Goal: Find contact information: Find contact information

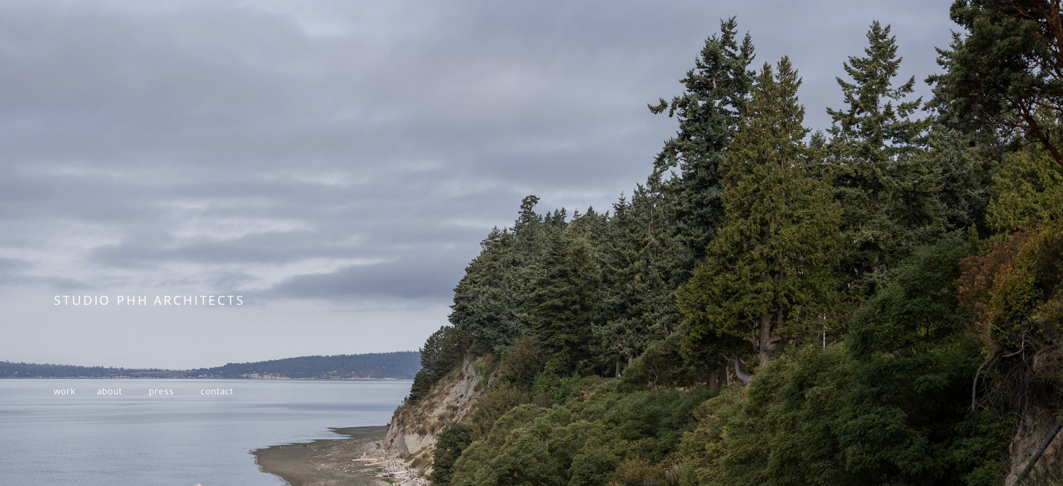
click at [231, 392] on span "contact" at bounding box center [217, 391] width 33 height 12
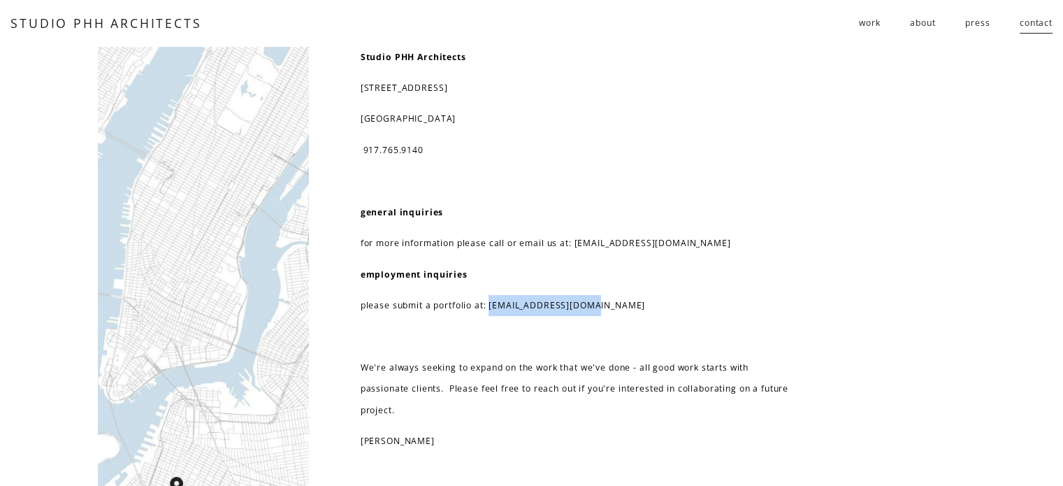
drag, startPoint x: 557, startPoint y: 302, endPoint x: 670, endPoint y: 291, distance: 113.8
click at [670, 291] on div "Studio PHH Architects 232 3rd street, suite D202 brooklyn, NY 11215 917.765.914…" at bounding box center [576, 249] width 430 height 405
copy p "resume@studiophh.com"
click at [695, 316] on div "Studio PHH Architects 232 3rd street, suite D202 brooklyn, NY 11215 917.765.914…" at bounding box center [576, 249] width 430 height 405
click at [866, 19] on span "work" at bounding box center [869, 23] width 21 height 21
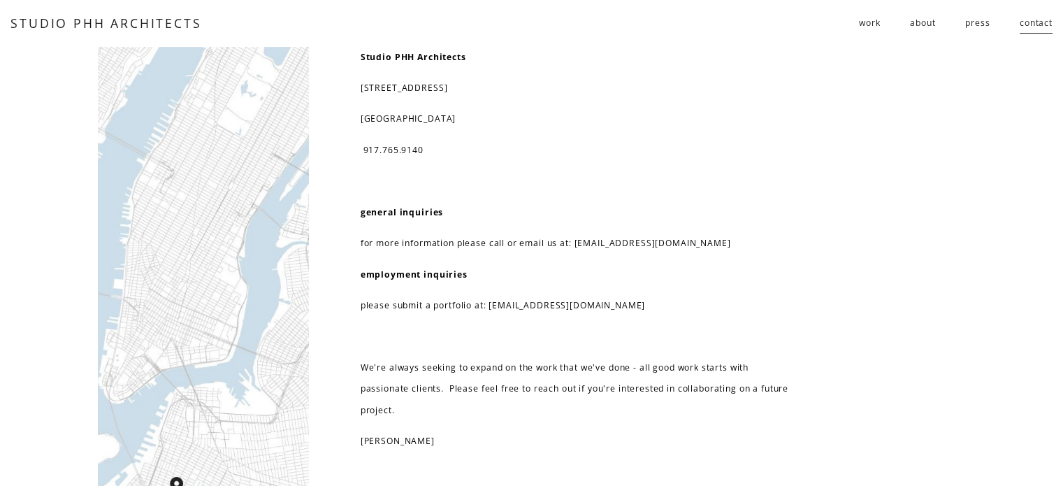
click at [867, 27] on span "work" at bounding box center [869, 23] width 21 height 21
click at [0, 0] on span "public" at bounding box center [0, 0] width 0 height 0
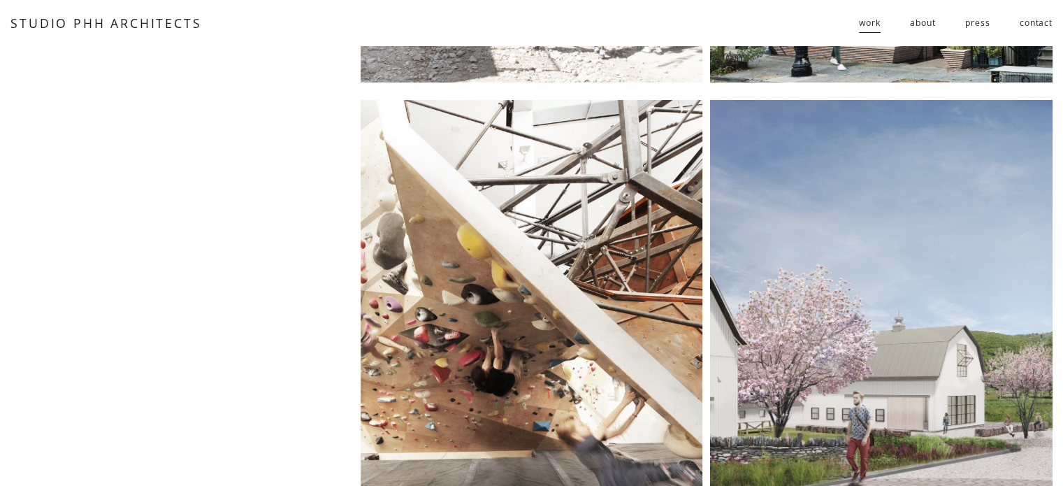
scroll to position [160, 0]
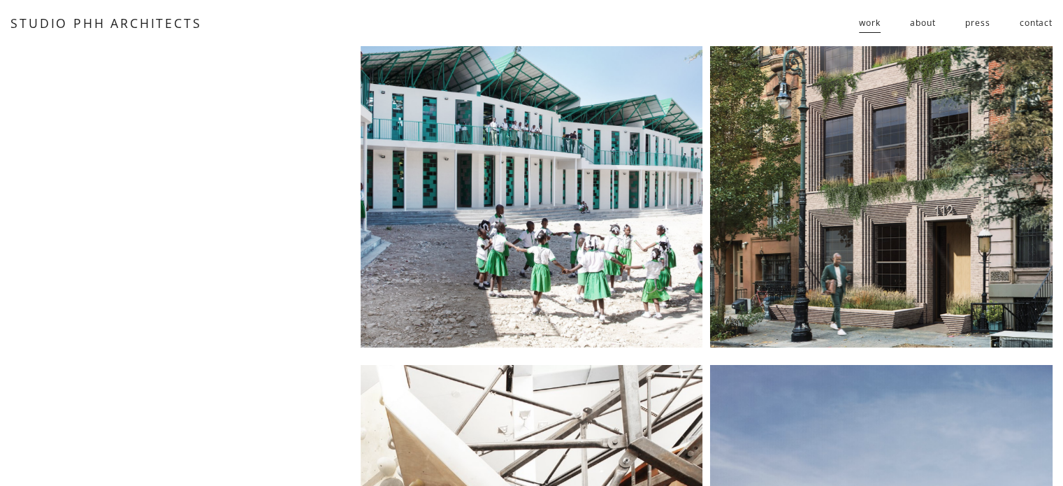
click at [920, 26] on link "about" at bounding box center [922, 23] width 25 height 23
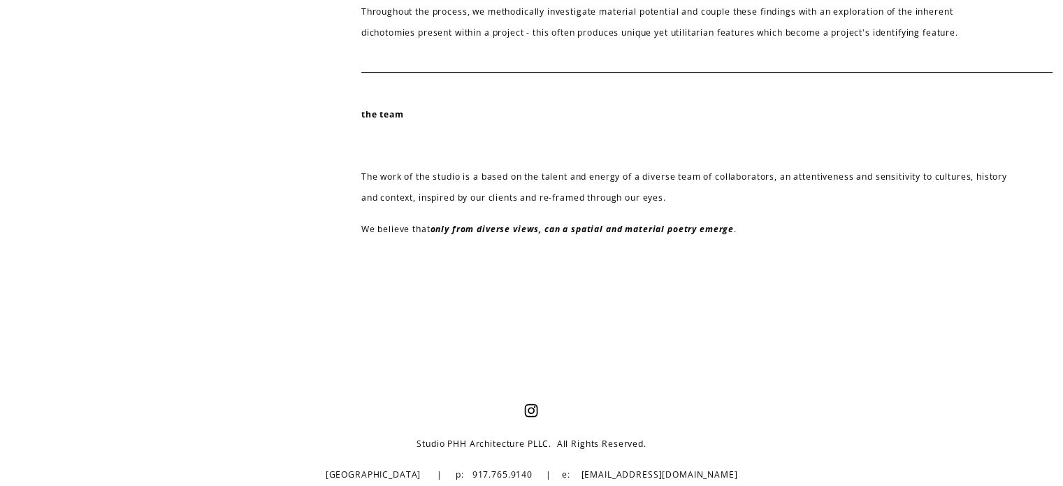
scroll to position [632, 0]
click at [926, 349] on div at bounding box center [531, 323] width 1063 height 92
